Goal: Navigation & Orientation: Find specific page/section

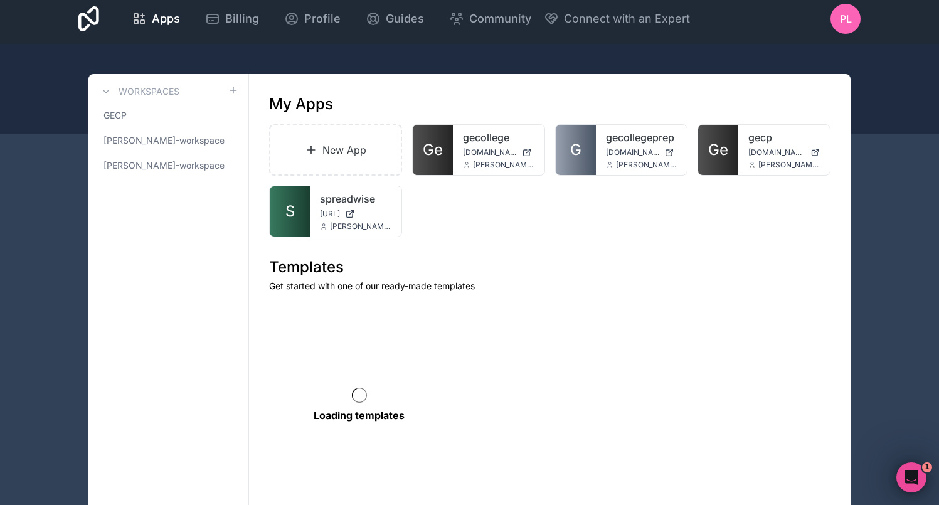
scroll to position [16, 0]
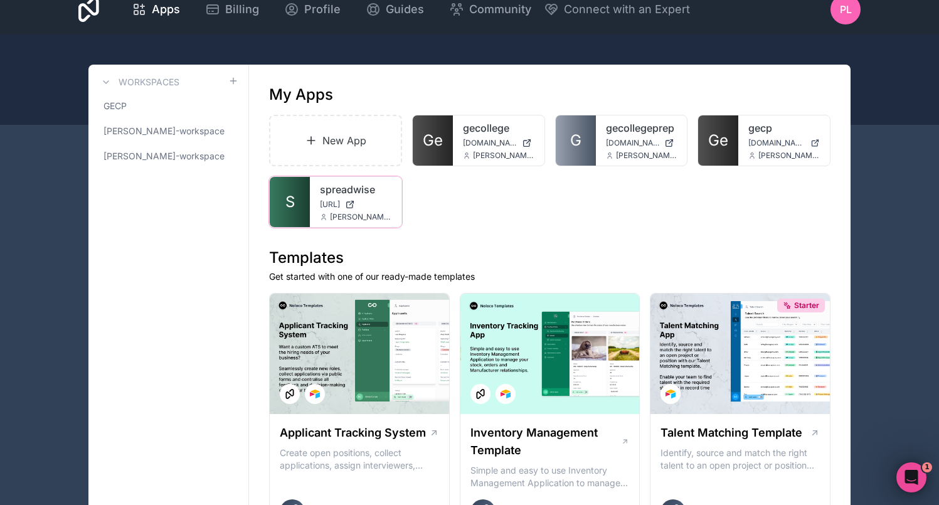
click at [328, 193] on link "spreadwise" at bounding box center [356, 189] width 72 height 15
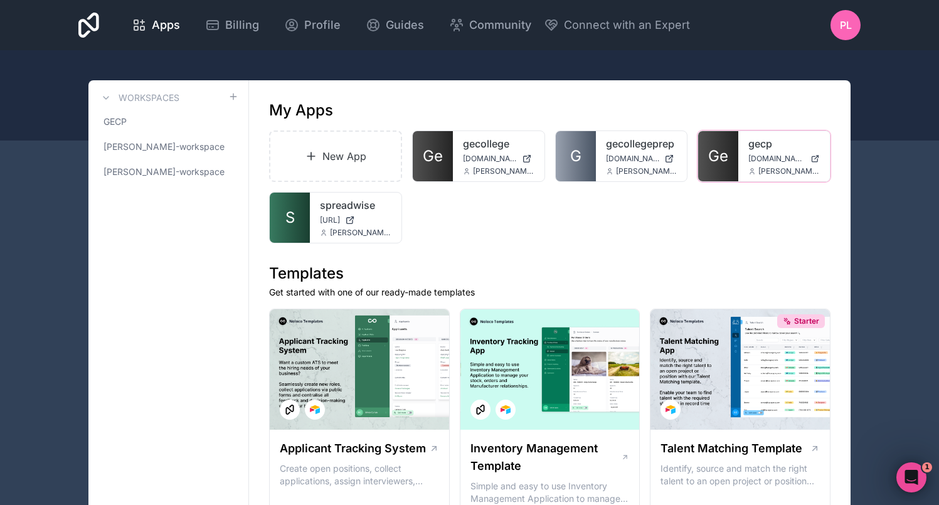
click at [732, 163] on link "Ge" at bounding box center [718, 156] width 40 height 50
click at [302, 218] on link "S" at bounding box center [290, 218] width 40 height 50
